Goal: Task Accomplishment & Management: Complete application form

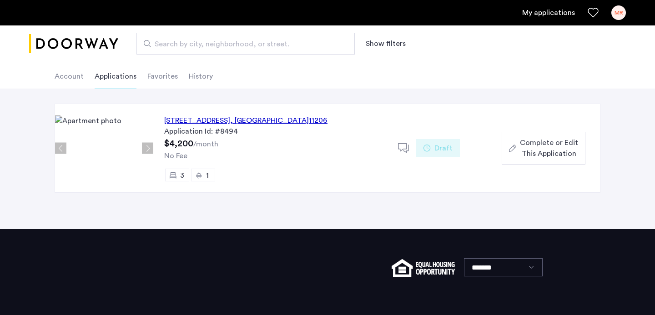
scroll to position [42, 0]
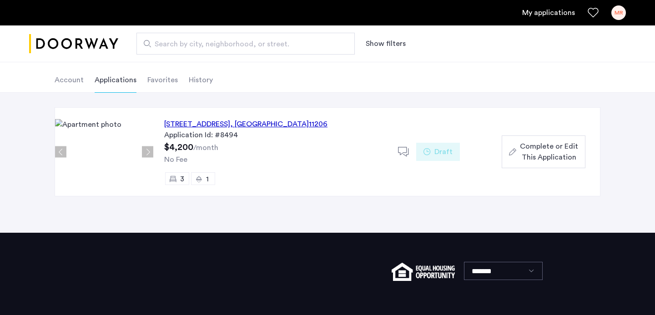
click at [193, 134] on div "Application Id: #8494" at bounding box center [275, 135] width 223 height 11
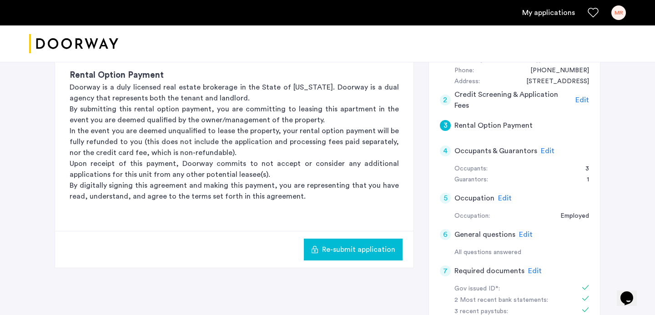
scroll to position [244, 0]
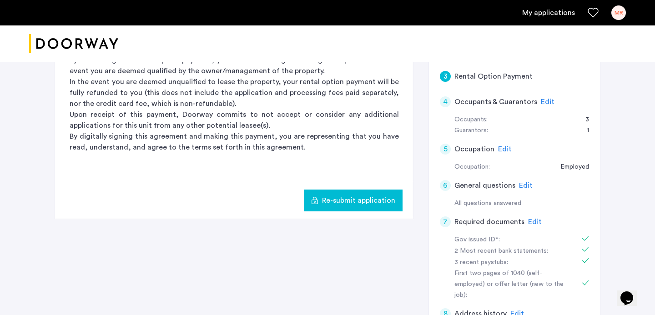
click at [545, 103] on span "Edit" at bounding box center [548, 101] width 14 height 7
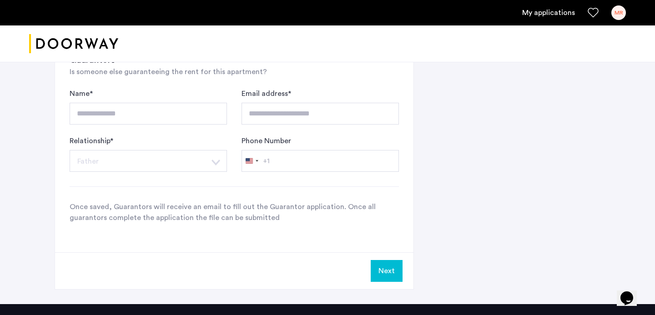
scroll to position [696, 0]
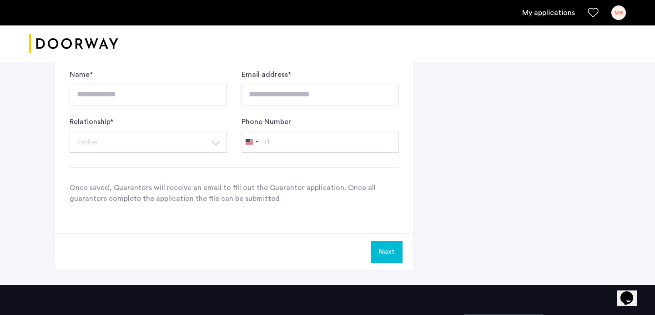
click at [217, 186] on p "Once saved, Guarantors will receive an email to fill out the Guarantor applicat…" at bounding box center [235, 194] width 330 height 22
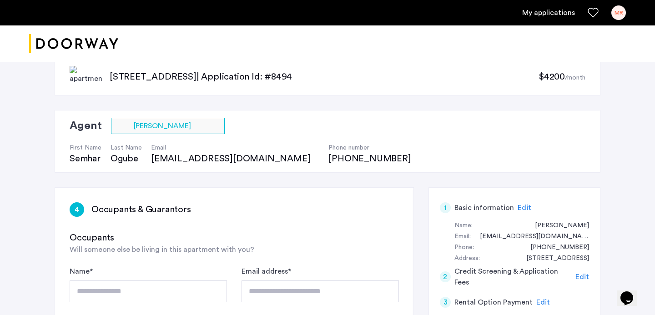
scroll to position [0, 0]
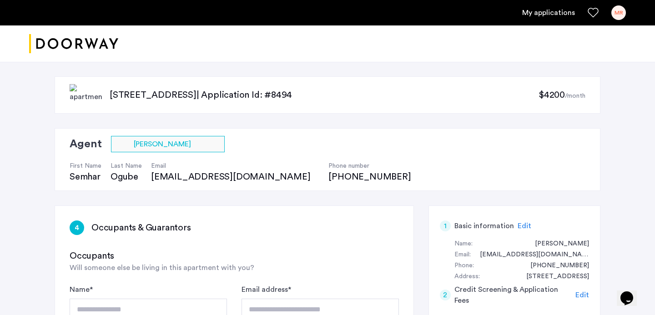
click at [620, 12] on div "MR" at bounding box center [619, 12] width 15 height 15
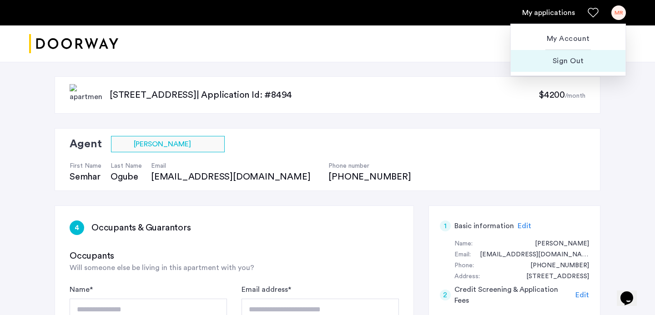
click at [573, 57] on span "Sign Out" at bounding box center [568, 61] width 100 height 11
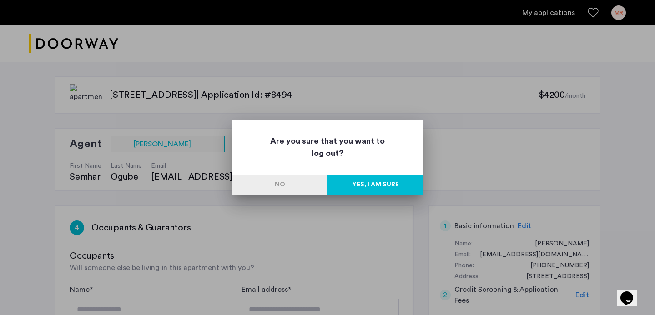
click at [410, 188] on button "Yes, I am sure" at bounding box center [376, 185] width 96 height 20
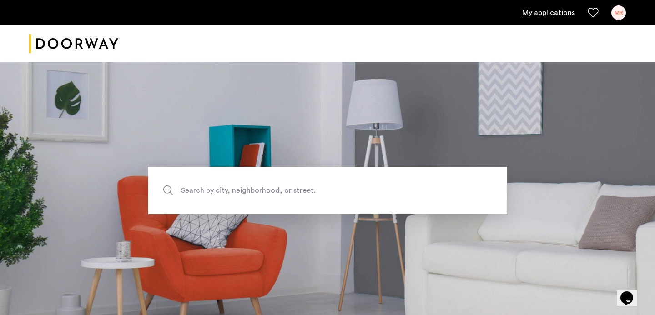
click at [617, 10] on div "MR" at bounding box center [619, 12] width 15 height 15
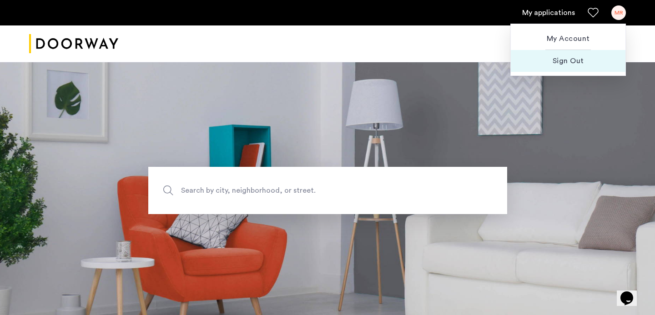
click at [560, 60] on span "Sign Out" at bounding box center [568, 61] width 100 height 11
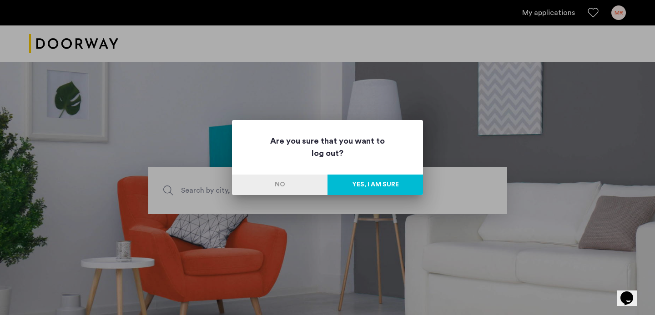
click at [348, 189] on button "Yes, I am sure" at bounding box center [376, 185] width 96 height 20
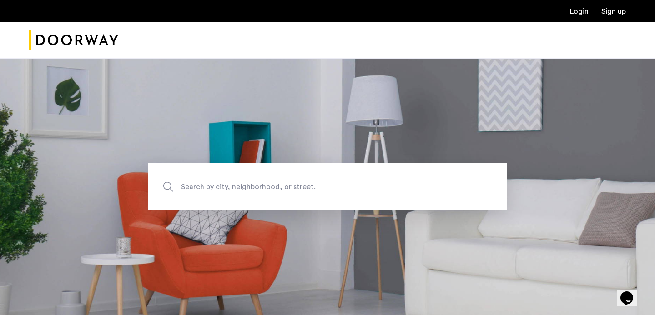
click at [579, 19] on div "Login Sign up" at bounding box center [327, 11] width 655 height 22
click at [580, 10] on link "Login" at bounding box center [579, 11] width 19 height 7
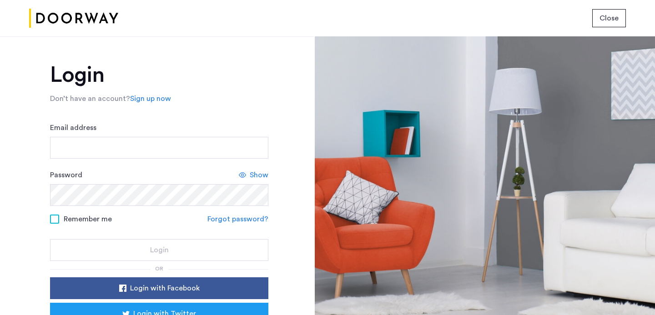
scroll to position [63, 0]
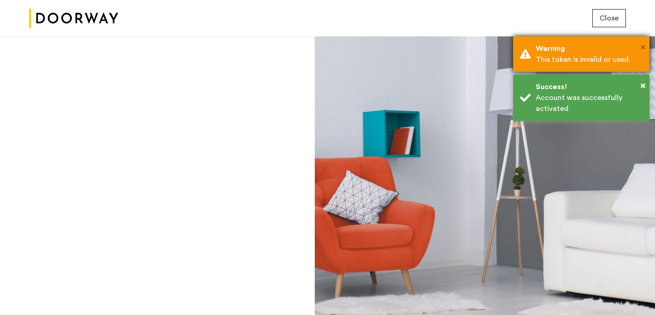
click at [641, 45] on span "×" at bounding box center [643, 47] width 5 height 9
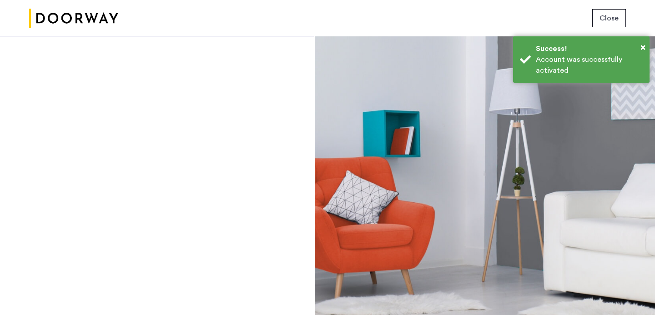
click at [592, 110] on div at bounding box center [485, 175] width 340 height 279
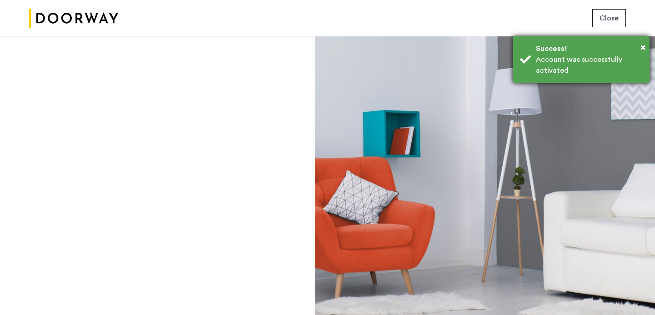
click at [574, 49] on div "Success!" at bounding box center [589, 48] width 107 height 11
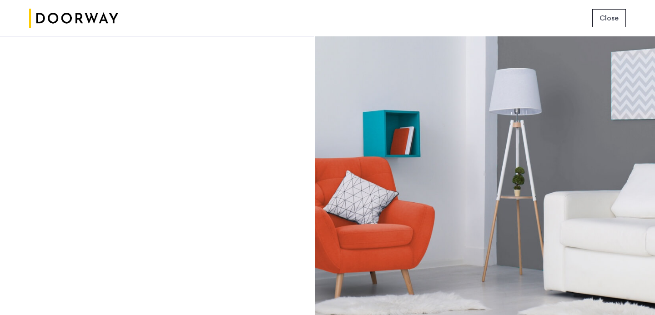
click at [609, 10] on button "Close" at bounding box center [610, 18] width 34 height 18
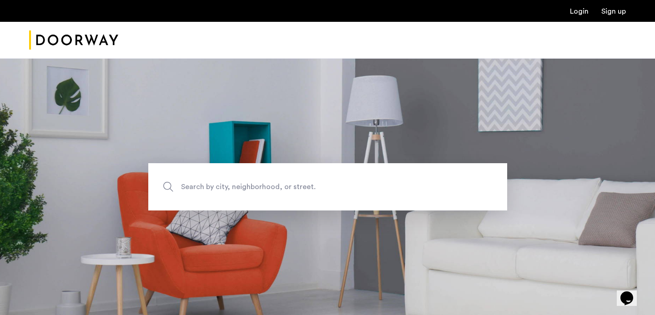
click at [572, 12] on link "Login" at bounding box center [579, 11] width 19 height 7
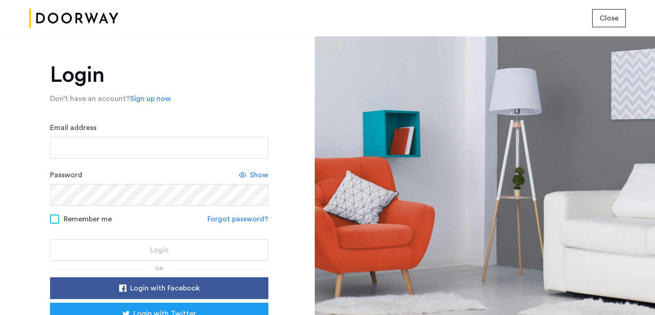
scroll to position [63, 0]
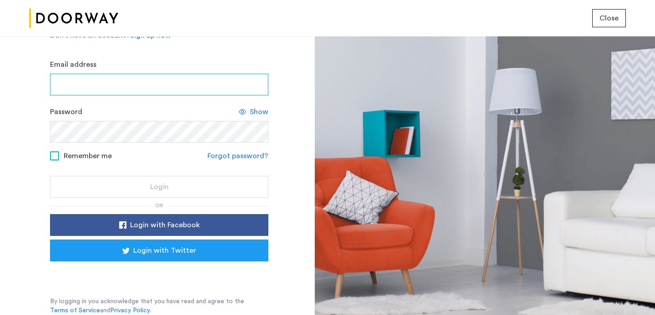
click at [208, 89] on input "Email address" at bounding box center [159, 85] width 218 height 22
type input "**********"
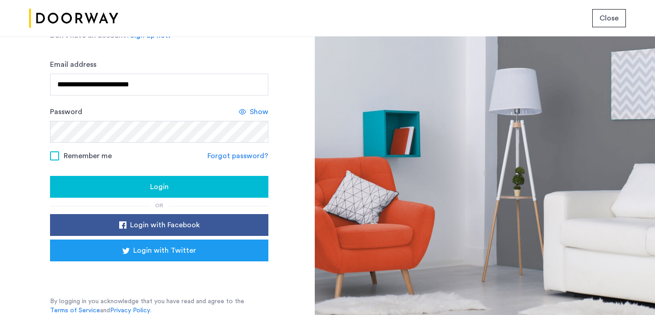
click at [204, 186] on div "Login" at bounding box center [159, 187] width 204 height 11
